Goal: Complete application form

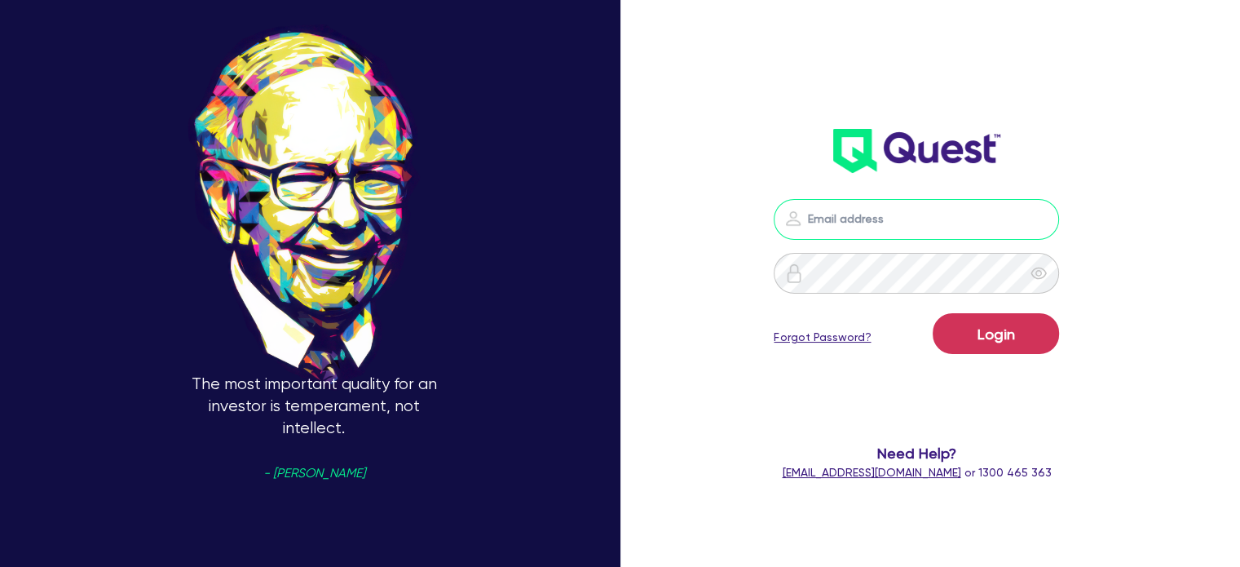
click at [831, 209] on input "email" at bounding box center [916, 219] width 285 height 41
type input "[EMAIL_ADDRESS][PERSON_NAME][DOMAIN_NAME]"
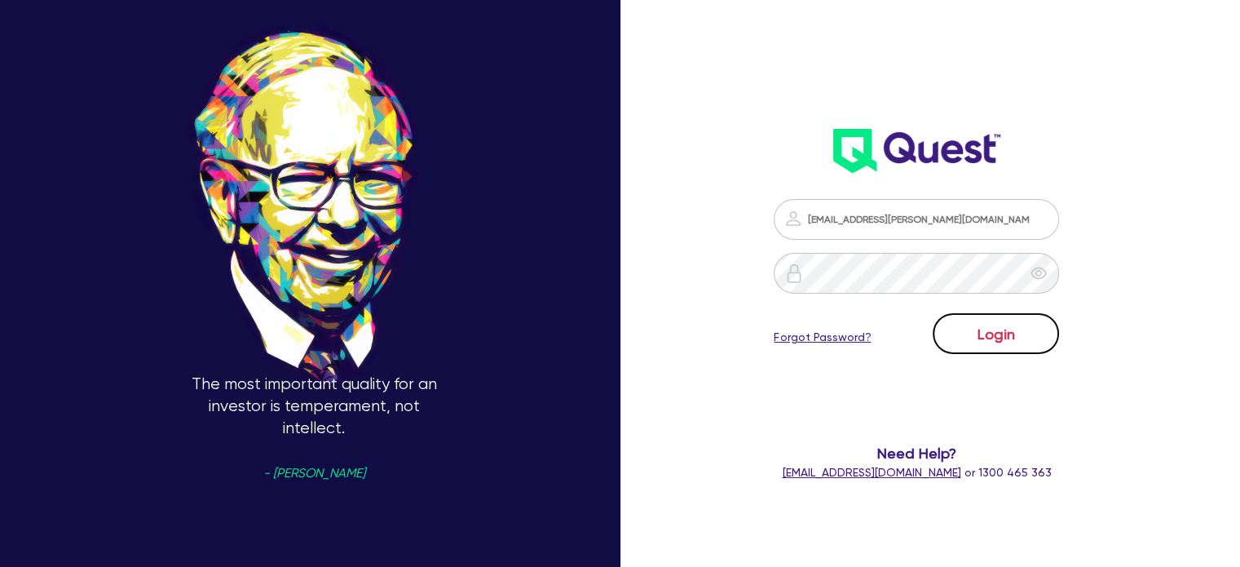
click at [1033, 342] on button "Login" at bounding box center [996, 333] width 126 height 41
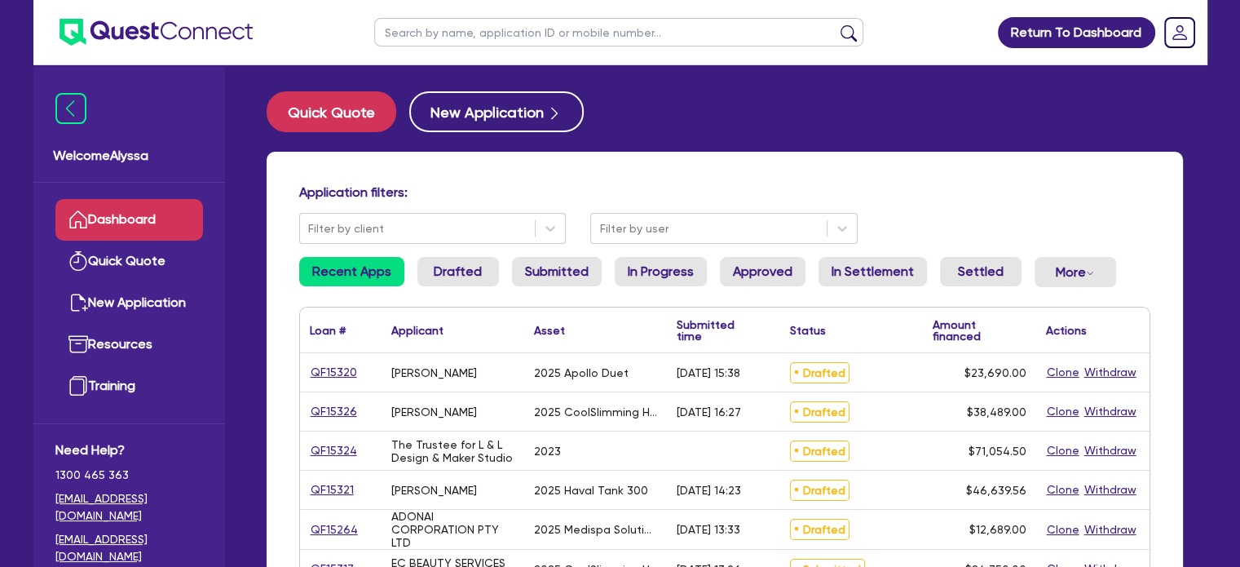
click at [395, 38] on input "text" at bounding box center [618, 32] width 489 height 29
type input "[GEOGRAPHIC_DATA]"
click at [836, 24] on button "submit" at bounding box center [849, 35] width 26 height 23
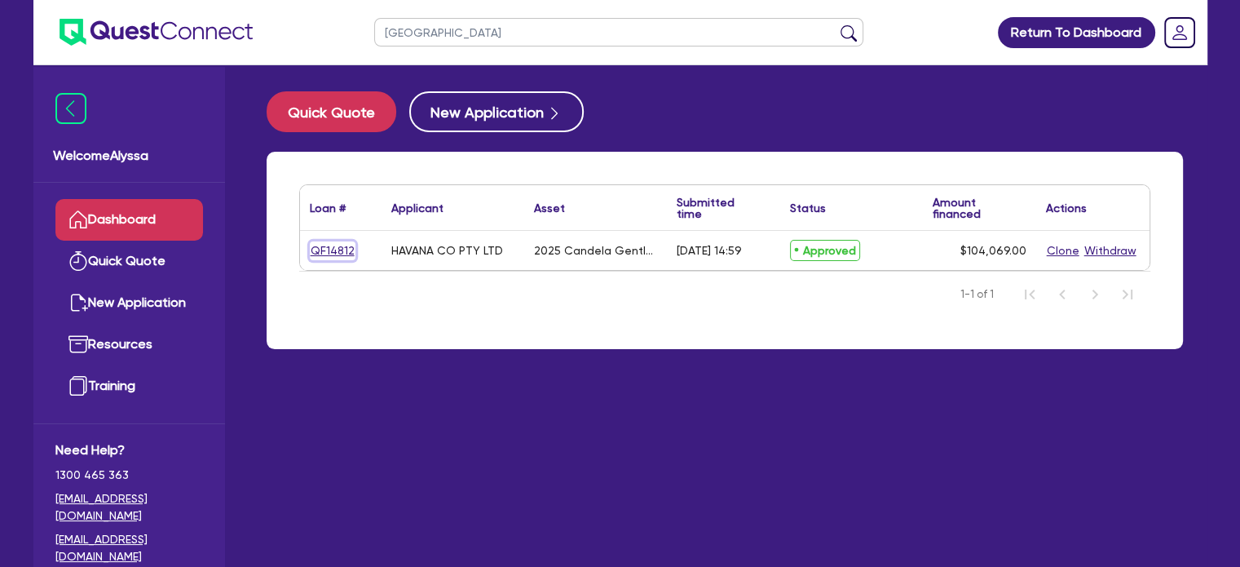
click at [337, 255] on link "QF14812" at bounding box center [333, 250] width 46 height 19
select select "TERTIARY_ASSETS"
select select "BEAUTY_EQUIPMENT"
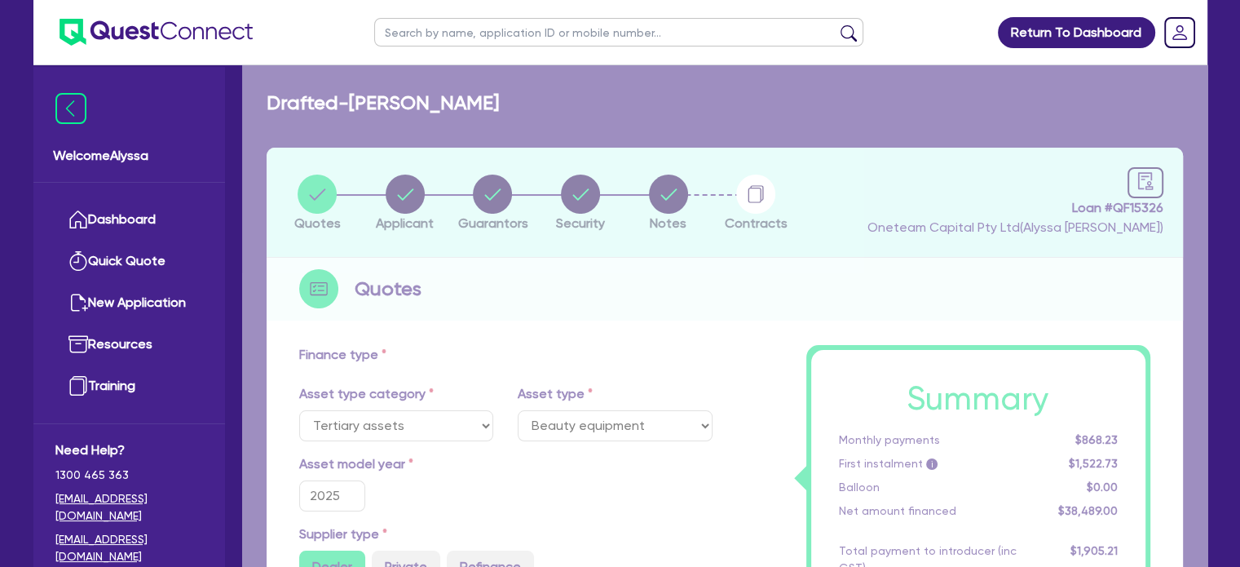
select select "SECONDARY_ASSETS"
radio input "true"
type input "248,138"
type input "144,069"
type input "4"
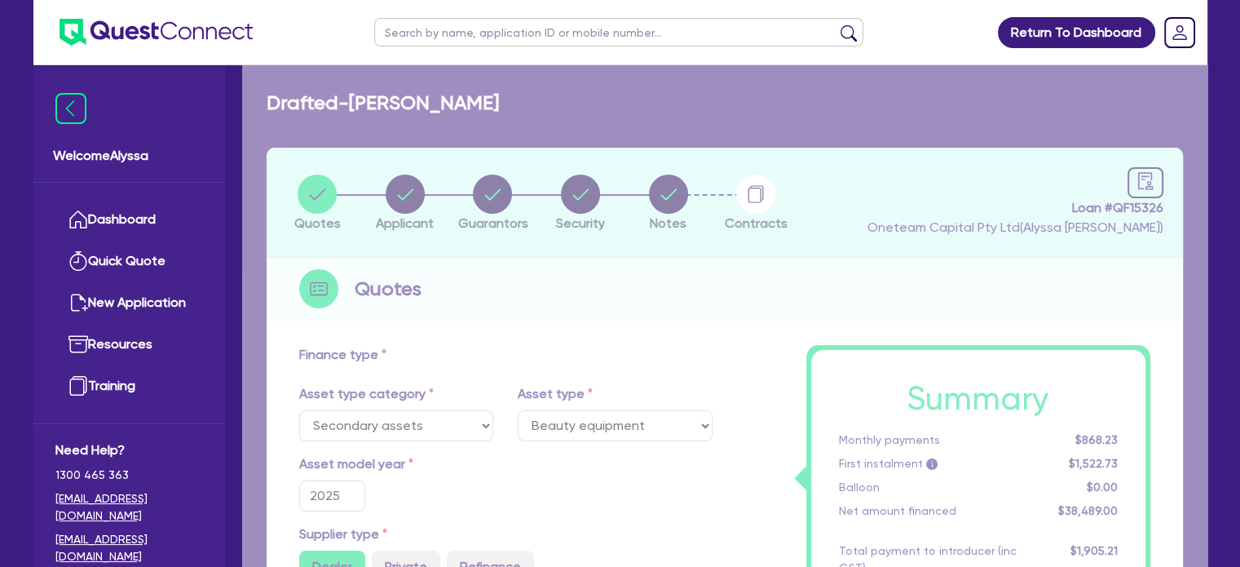
type input "4,162.76"
type input "17.95"
select select "MEDICAL_DENTAL_LABORATORY_EQUIPMENT"
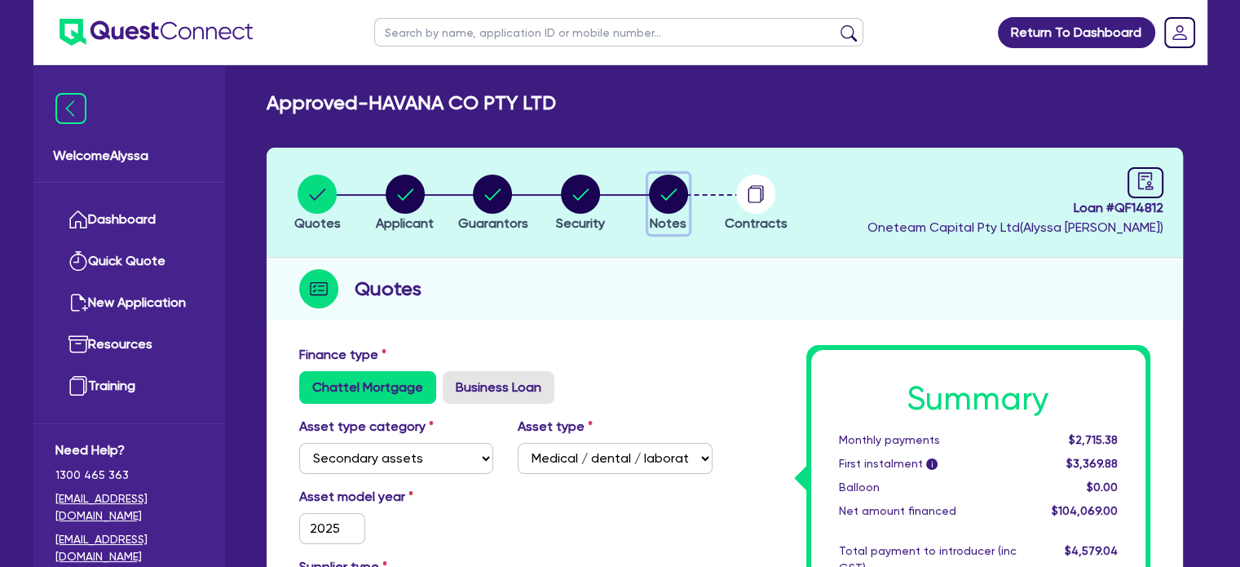
click at [679, 188] on circle "button" at bounding box center [668, 193] width 39 height 39
select select "Quest Finance - Own Book"
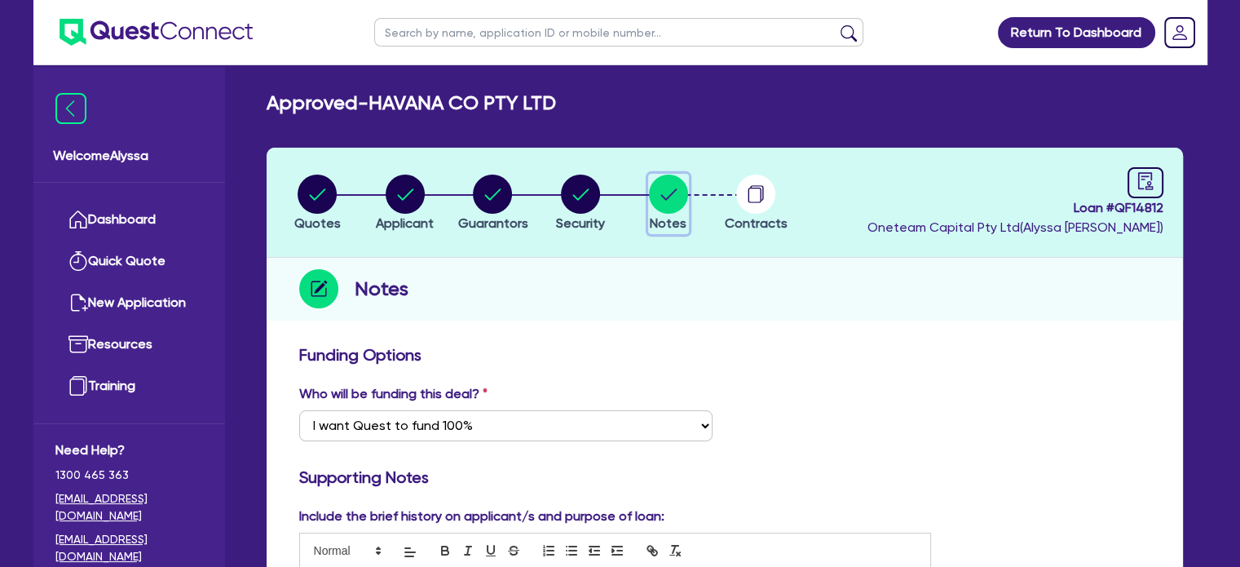
scroll to position [6, 0]
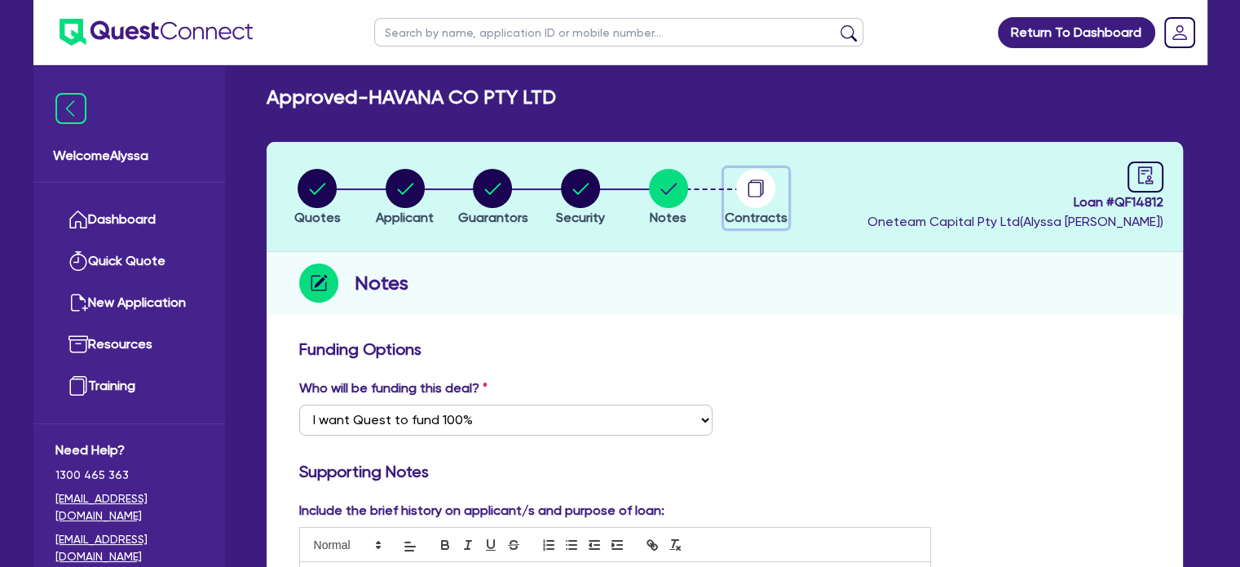
click at [743, 191] on circle "button" at bounding box center [755, 188] width 39 height 39
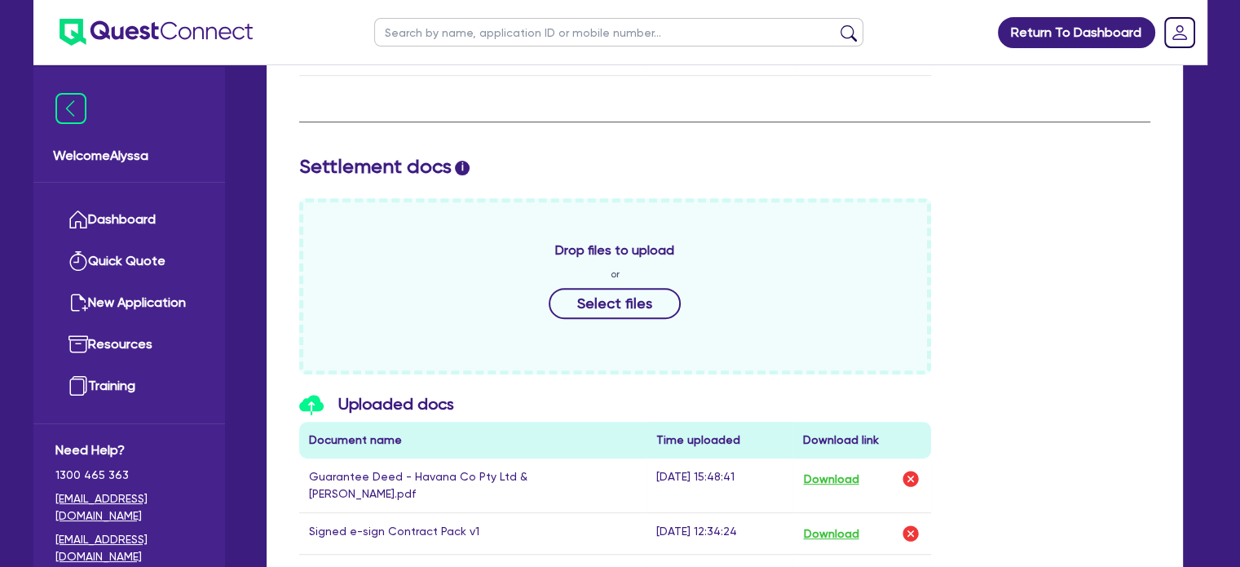
scroll to position [607, 0]
